Goal: Task Accomplishment & Management: Use online tool/utility

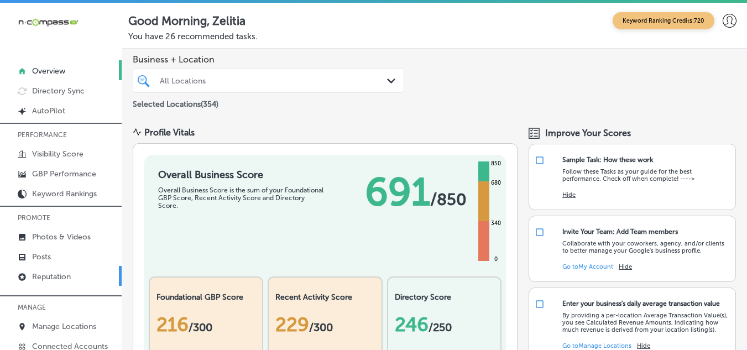
click at [61, 275] on p "Reputation" at bounding box center [51, 276] width 39 height 9
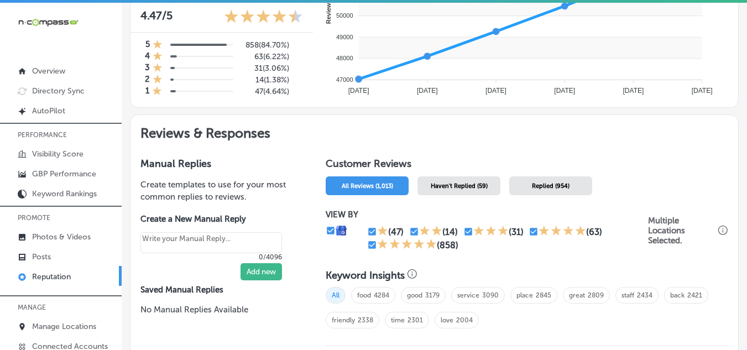
scroll to position [497, 0]
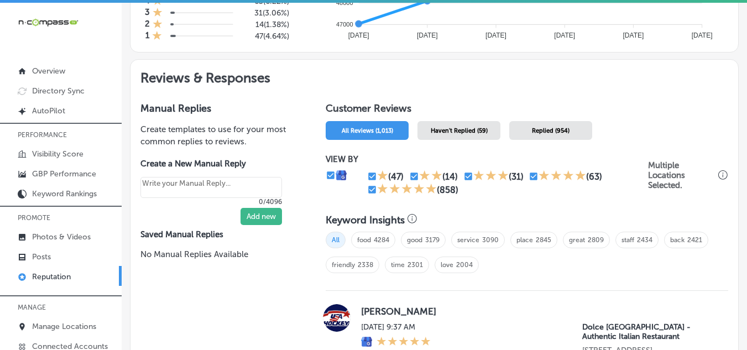
click at [448, 133] on span "Haven't Replied (59)" at bounding box center [459, 130] width 57 height 7
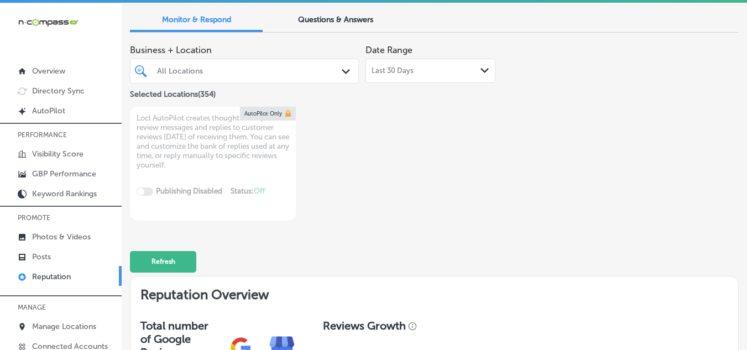
scroll to position [55, 0]
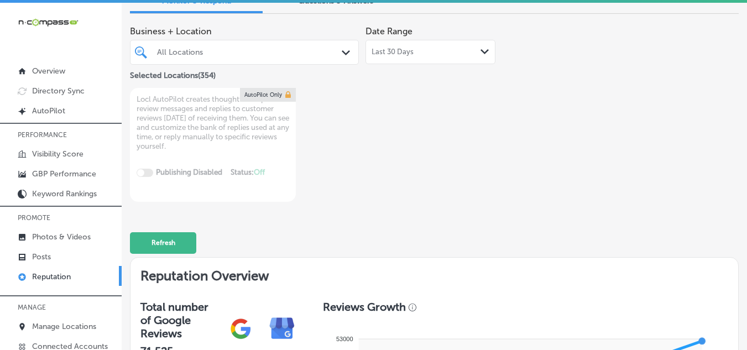
click at [335, 54] on div "All Locations Path Created with Sketch." at bounding box center [244, 52] width 228 height 14
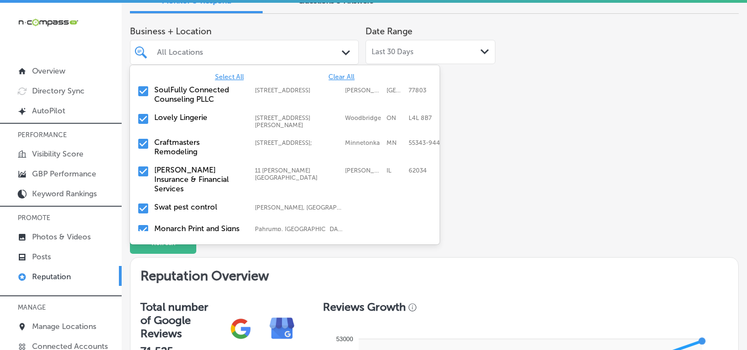
click at [328, 74] on span "Clear All" at bounding box center [341, 77] width 26 height 8
click at [141, 89] on input "checkbox" at bounding box center [143, 91] width 13 height 13
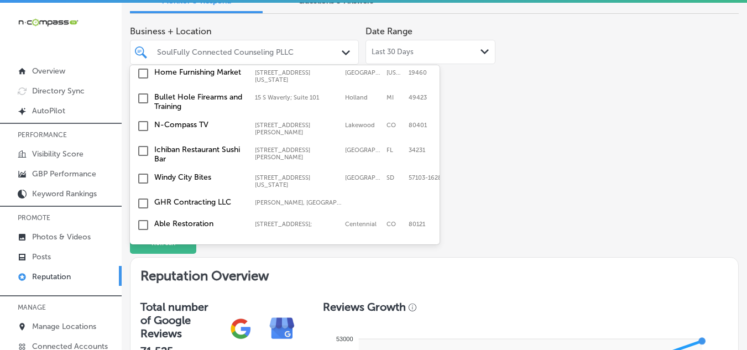
scroll to position [332, 0]
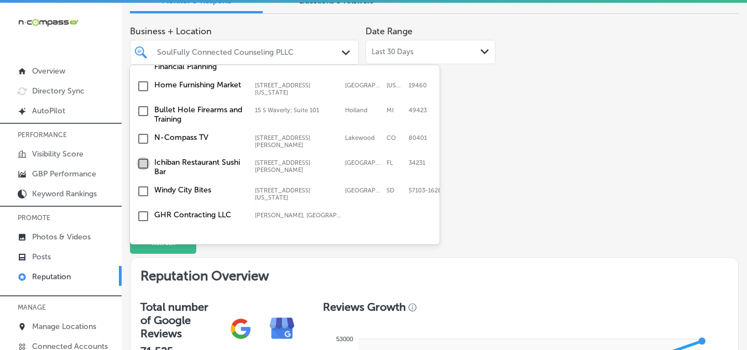
click at [140, 157] on input "checkbox" at bounding box center [143, 163] width 13 height 13
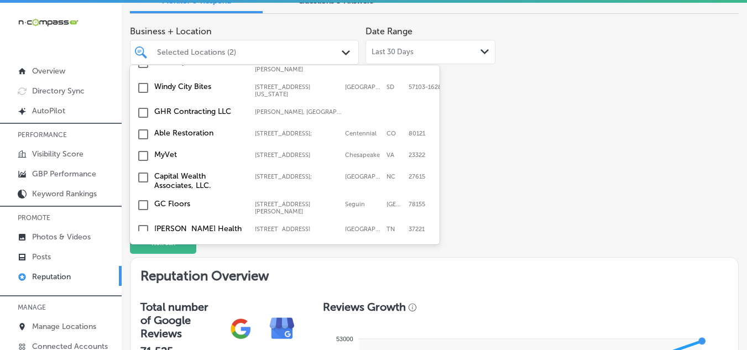
scroll to position [442, 0]
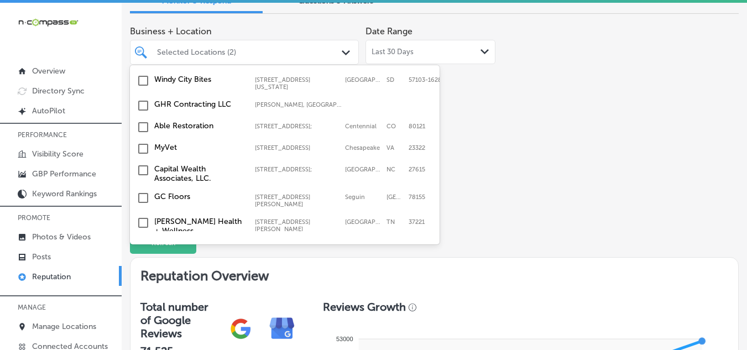
click at [141, 142] on input "checkbox" at bounding box center [143, 148] width 13 height 13
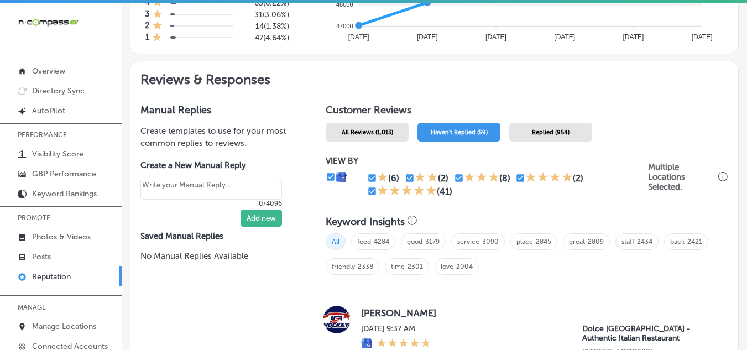
scroll to position [497, 0]
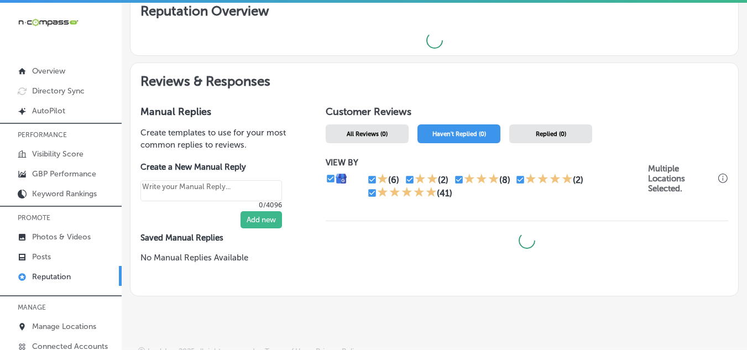
type textarea "x"
